Goal: Find specific page/section: Find specific page/section

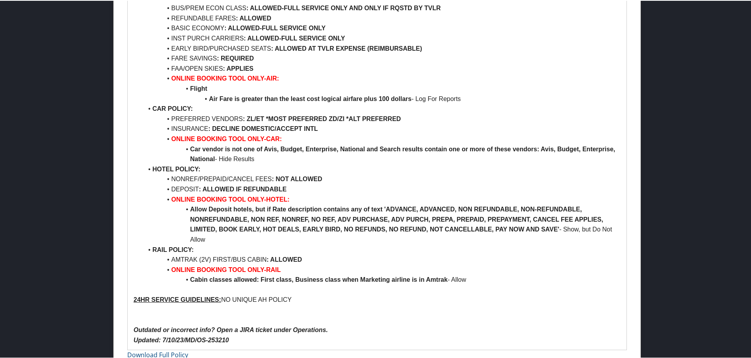
scroll to position [603, 0]
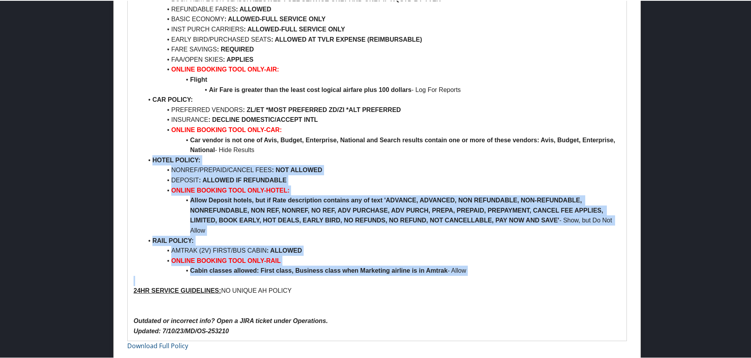
drag, startPoint x: 152, startPoint y: 159, endPoint x: 465, endPoint y: 276, distance: 333.9
click at [476, 271] on li "Cabin classes allowed: First class, Business class when Marketing airline is in…" at bounding box center [382, 270] width 478 height 10
drag, startPoint x: 474, startPoint y: 269, endPoint x: 148, endPoint y: 160, distance: 343.8
click at [149, 159] on ul "AIR POLICY: PREFERRED AIRLINE : PD/AA/B6/EK/CX FIRST CLASS : ALLOWED BUS/PREM E…" at bounding box center [377, 118] width 487 height 311
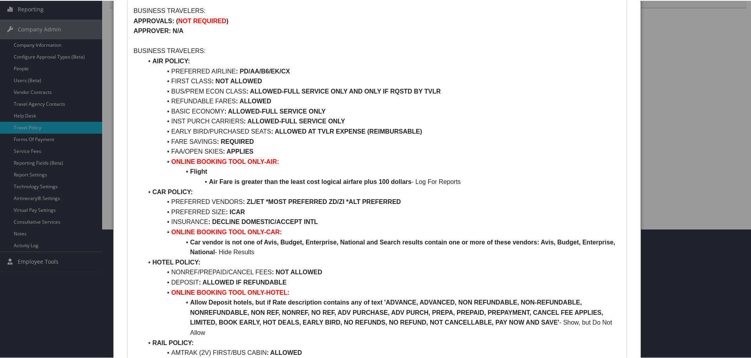
scroll to position [0, 0]
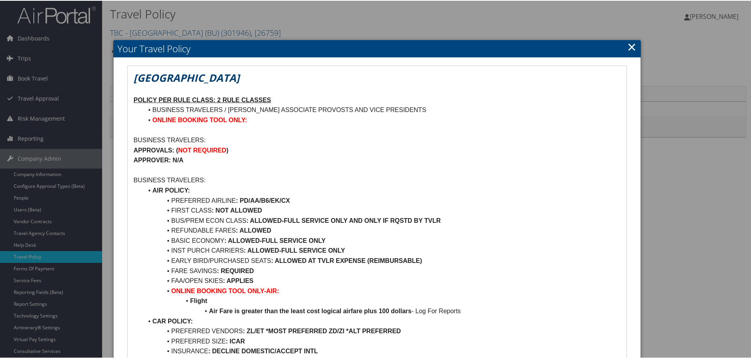
click at [627, 47] on link "×" at bounding box center [631, 46] width 9 height 16
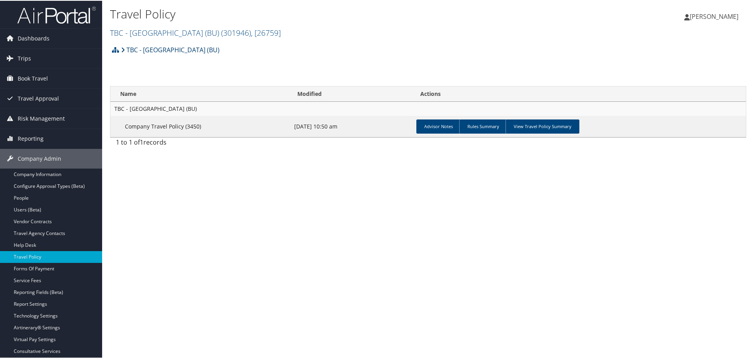
click at [161, 49] on link "TBC - [GEOGRAPHIC_DATA] (BU)" at bounding box center [170, 49] width 99 height 16
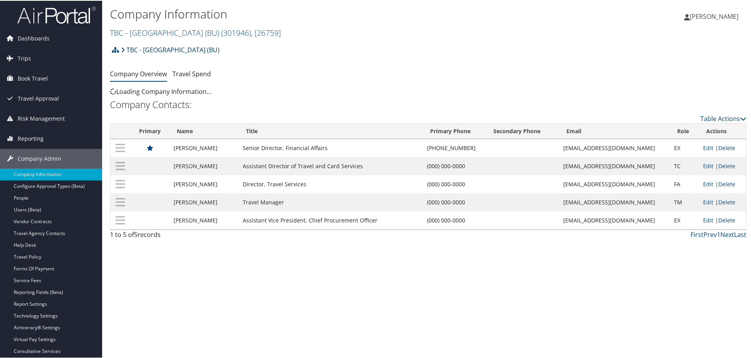
click at [141, 49] on link "TBC - [GEOGRAPHIC_DATA] (BU)" at bounding box center [170, 49] width 99 height 16
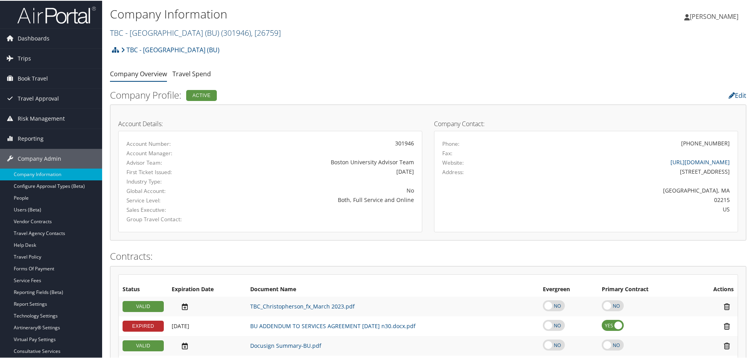
click at [152, 34] on link "TBC - Boston University (BU) ( 301946 ) , [ 26759 ]" at bounding box center [195, 32] width 171 height 11
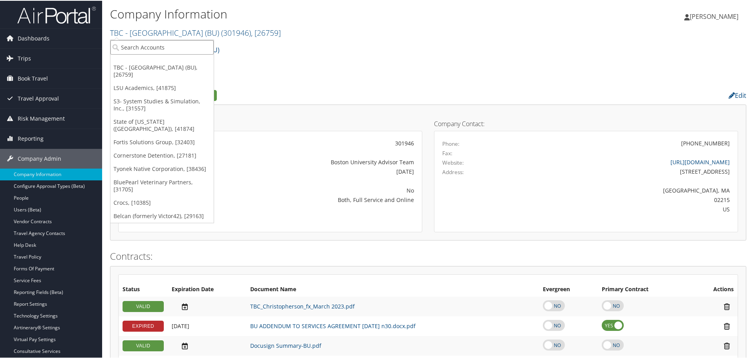
click at [155, 48] on input "search" at bounding box center [161, 46] width 103 height 15
type input "temple"
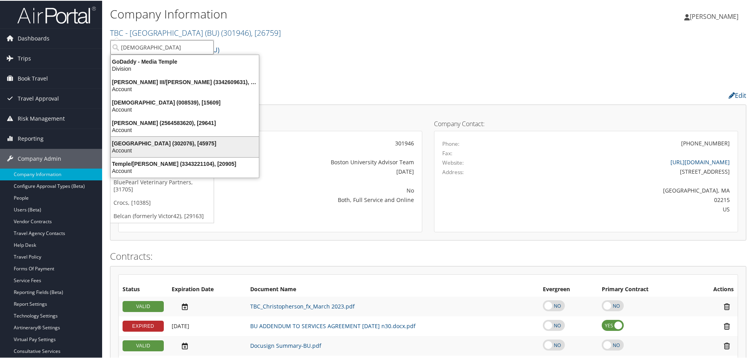
click at [149, 141] on div "Temple University (302076), [45975]" at bounding box center [185, 142] width 158 height 7
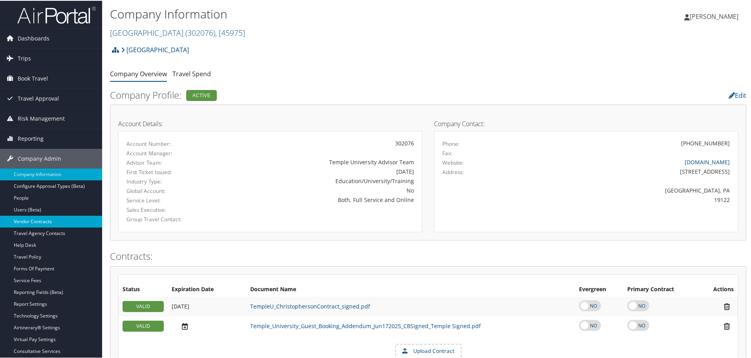
click at [47, 222] on link "Vendor Contracts" at bounding box center [51, 221] width 102 height 12
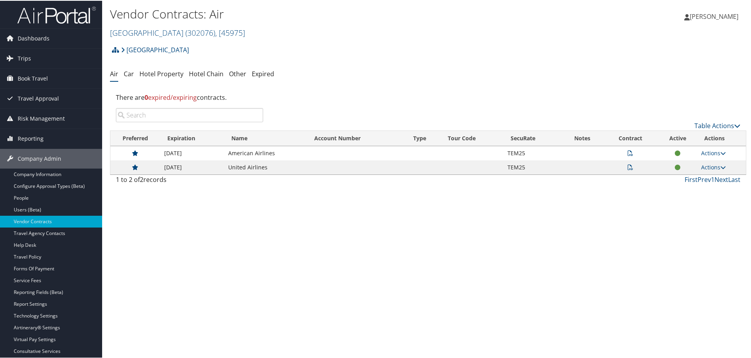
click at [628, 151] on icon at bounding box center [630, 152] width 5 height 5
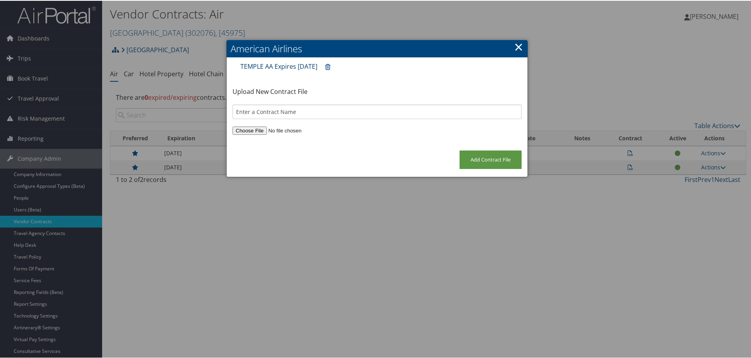
click at [296, 67] on link "TEMPLE AA Expires [DATE]" at bounding box center [278, 65] width 77 height 9
